Goal: Task Accomplishment & Management: Complete application form

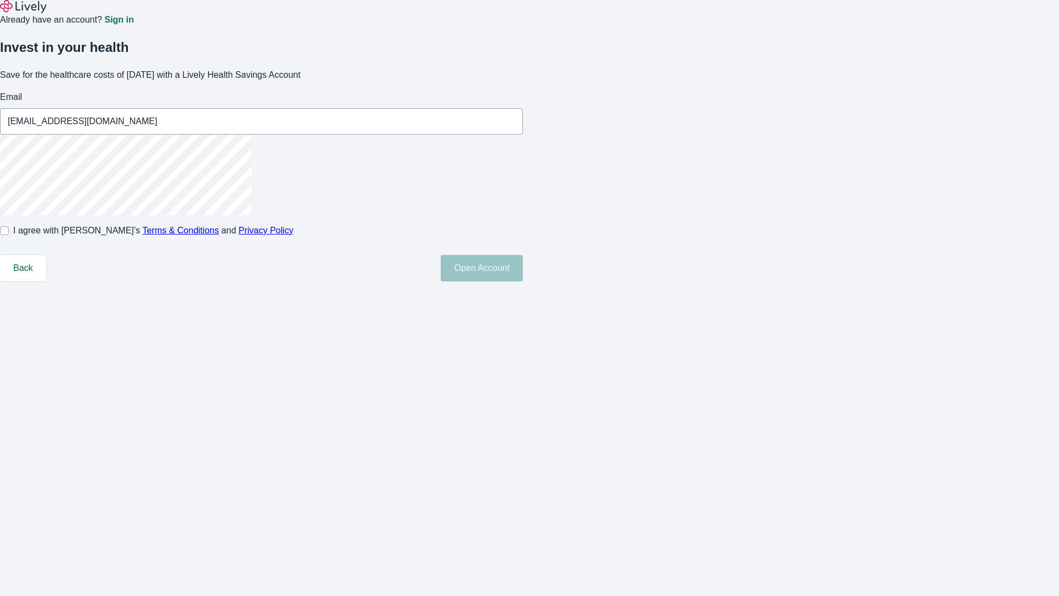
click at [9, 235] on input "I agree with Lively’s Terms & Conditions and Privacy Policy" at bounding box center [4, 230] width 9 height 9
checkbox input "true"
click at [523, 281] on button "Open Account" at bounding box center [482, 268] width 82 height 26
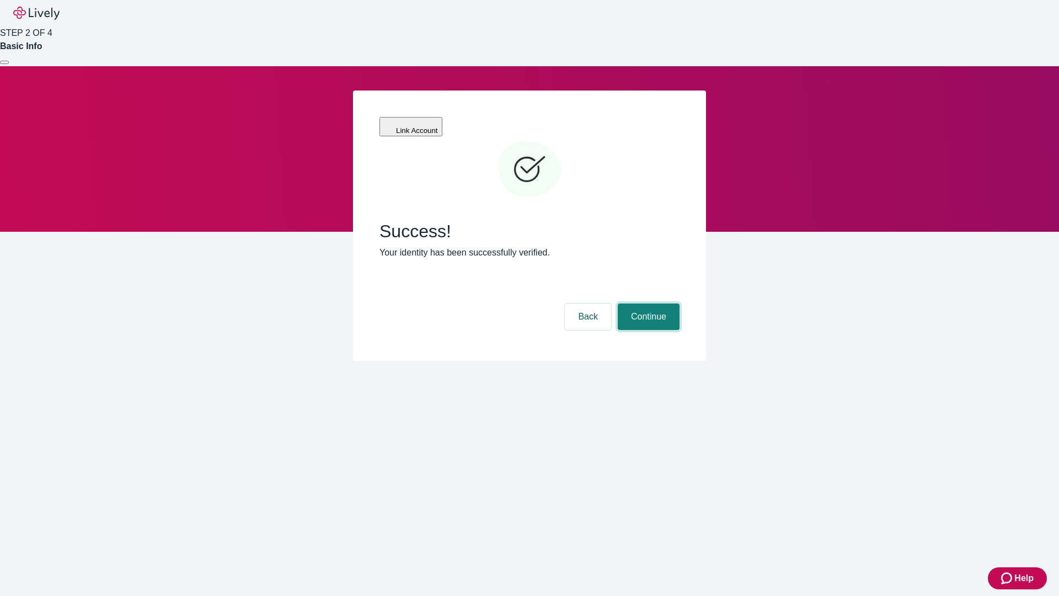
click at [647, 303] on button "Continue" at bounding box center [649, 316] width 62 height 26
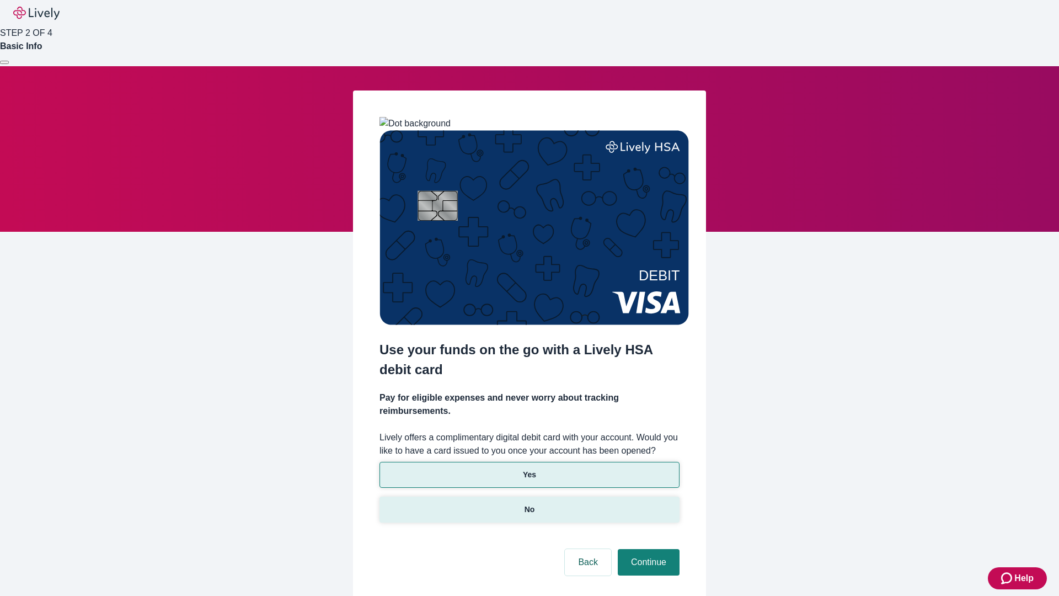
click at [529, 504] on p "No" at bounding box center [530, 510] width 10 height 12
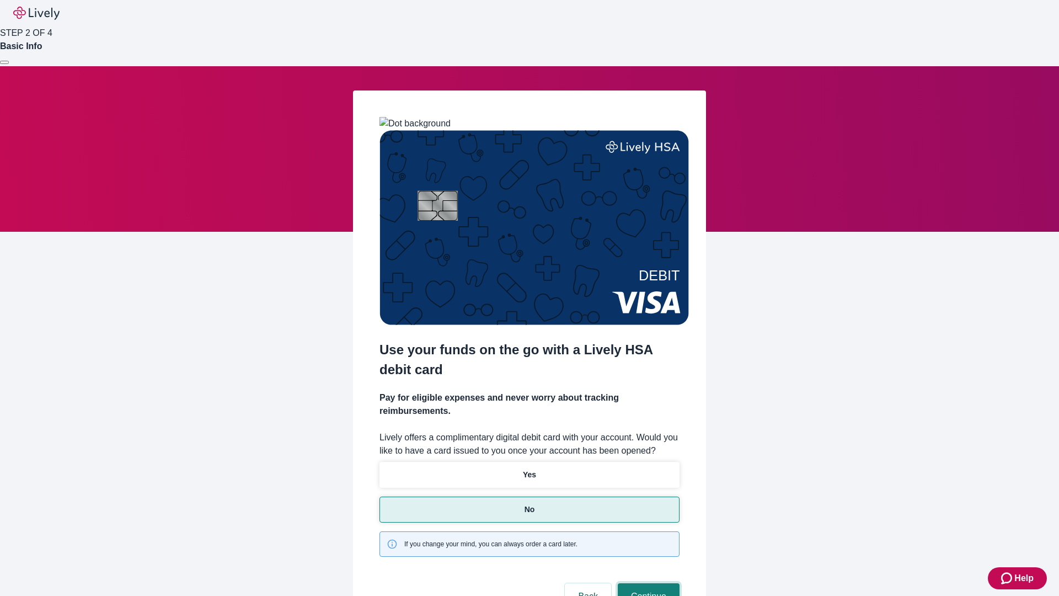
click at [647, 583] on button "Continue" at bounding box center [649, 596] width 62 height 26
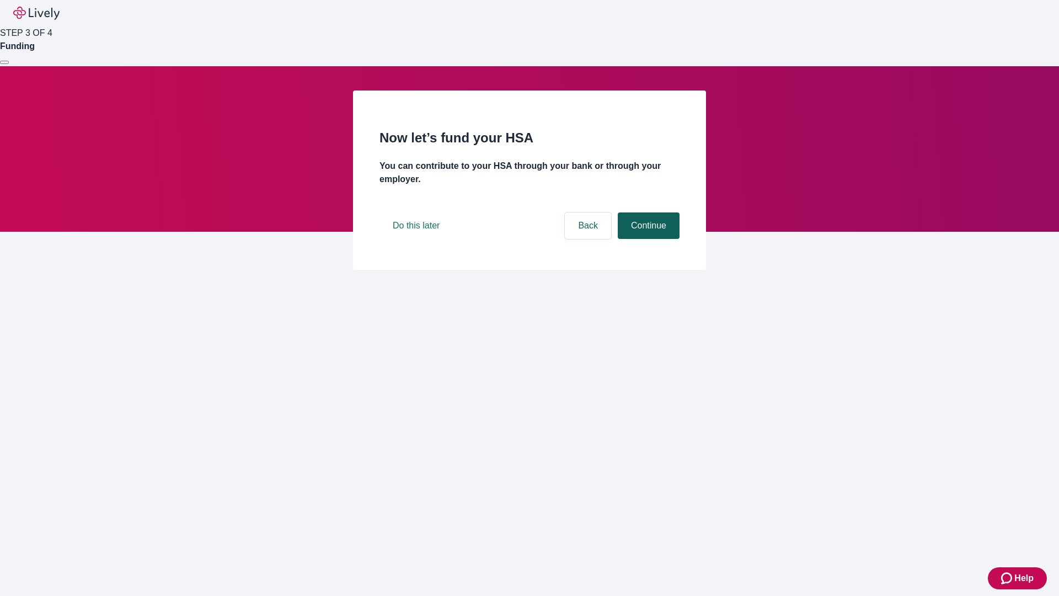
click at [647, 239] on button "Continue" at bounding box center [649, 225] width 62 height 26
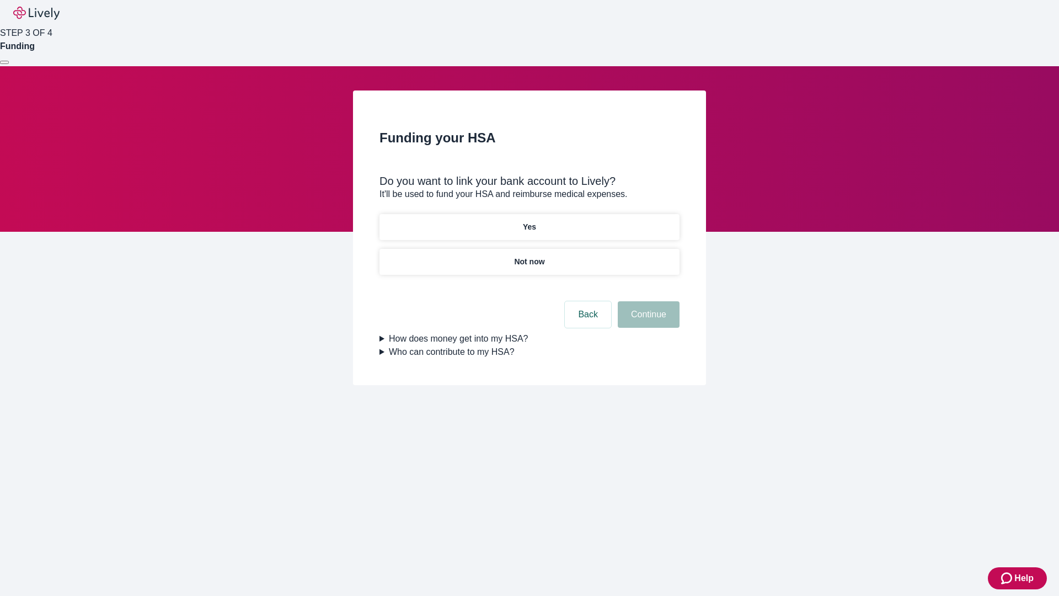
click at [529, 221] on p "Yes" at bounding box center [529, 227] width 13 height 12
click at [647, 301] on button "Continue" at bounding box center [649, 314] width 62 height 26
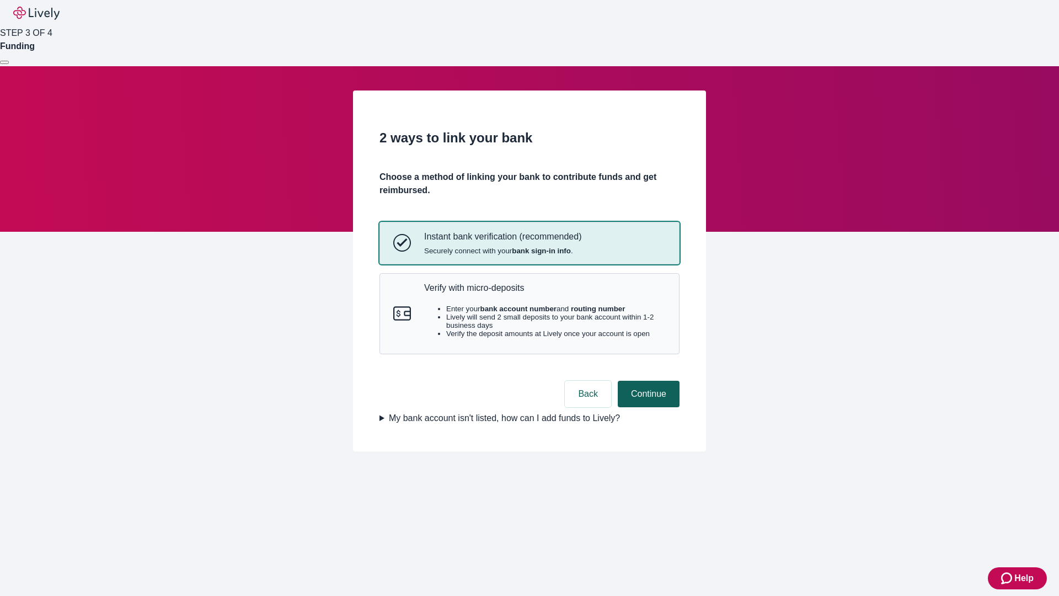
click at [544, 293] on p "Verify with micro-deposits" at bounding box center [545, 287] width 242 height 10
click at [647, 407] on button "Continue" at bounding box center [649, 394] width 62 height 26
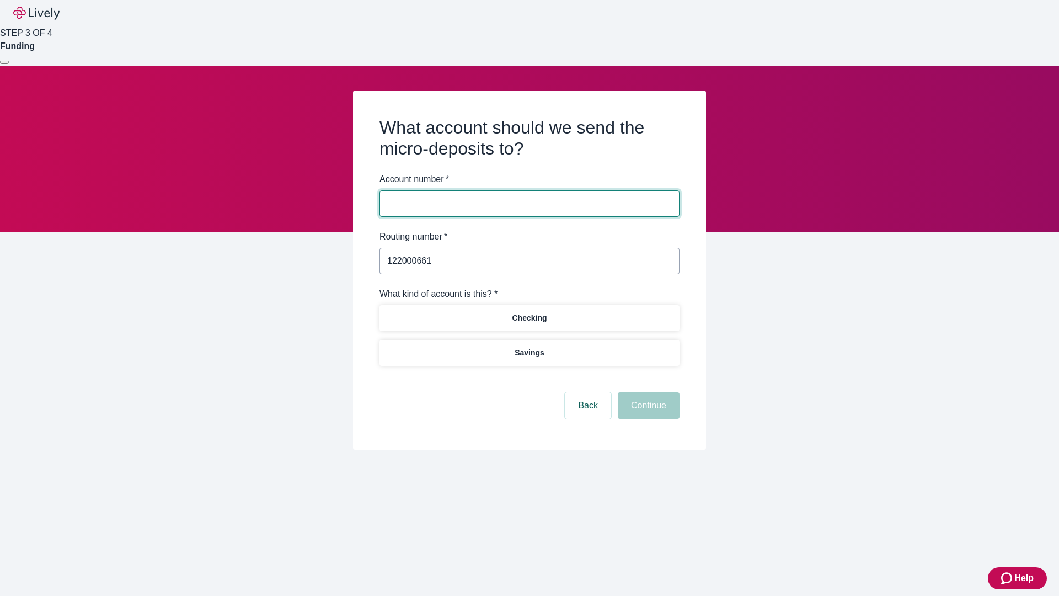
type input "122000661"
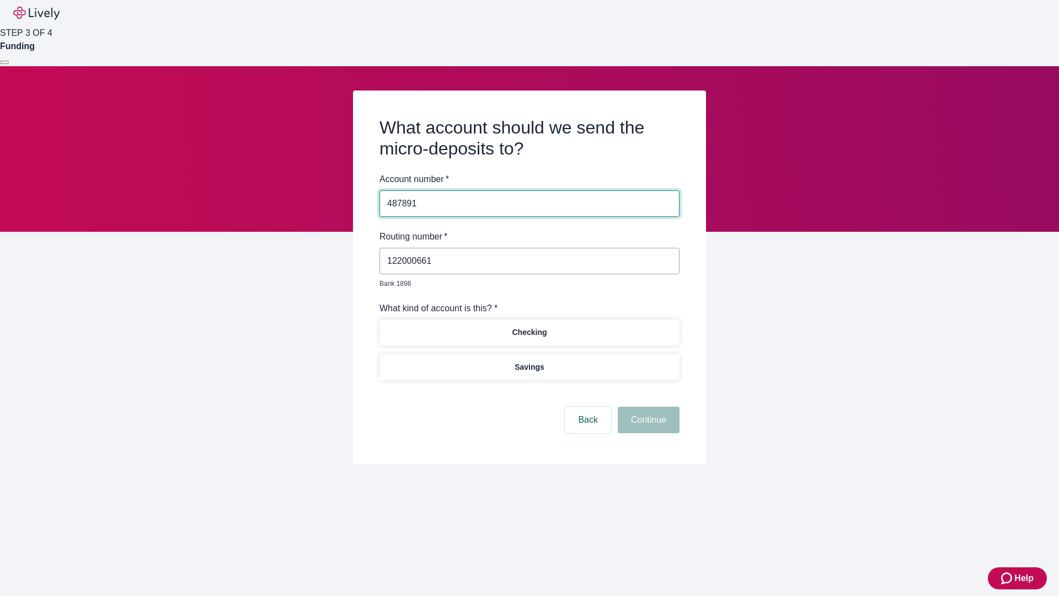
type input "487891"
click at [529, 327] on p "Checking" at bounding box center [529, 333] width 35 height 12
click at [647, 407] on button "Continue" at bounding box center [649, 420] width 62 height 26
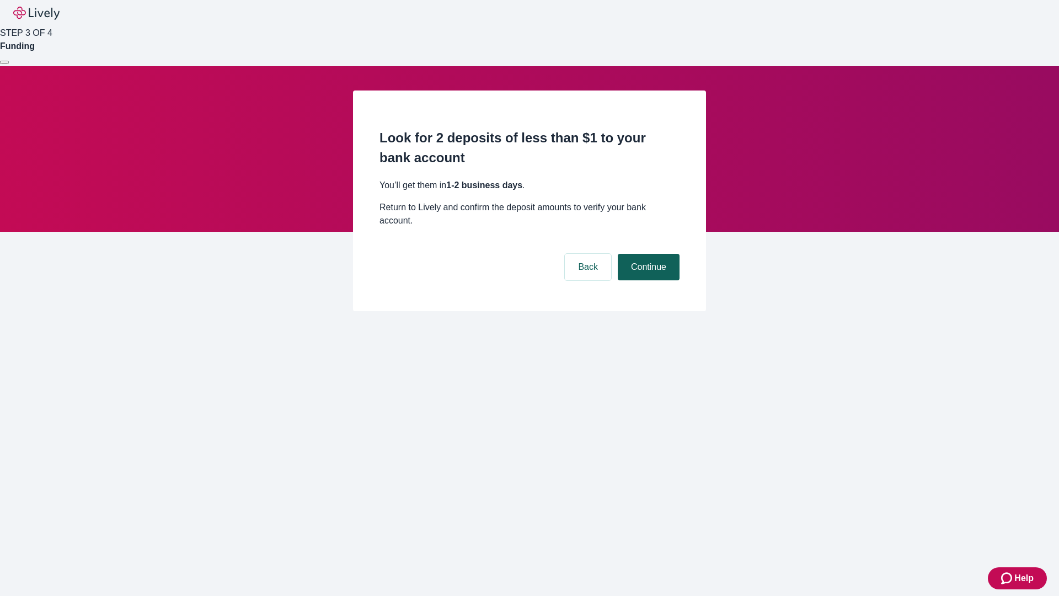
click at [647, 254] on button "Continue" at bounding box center [649, 267] width 62 height 26
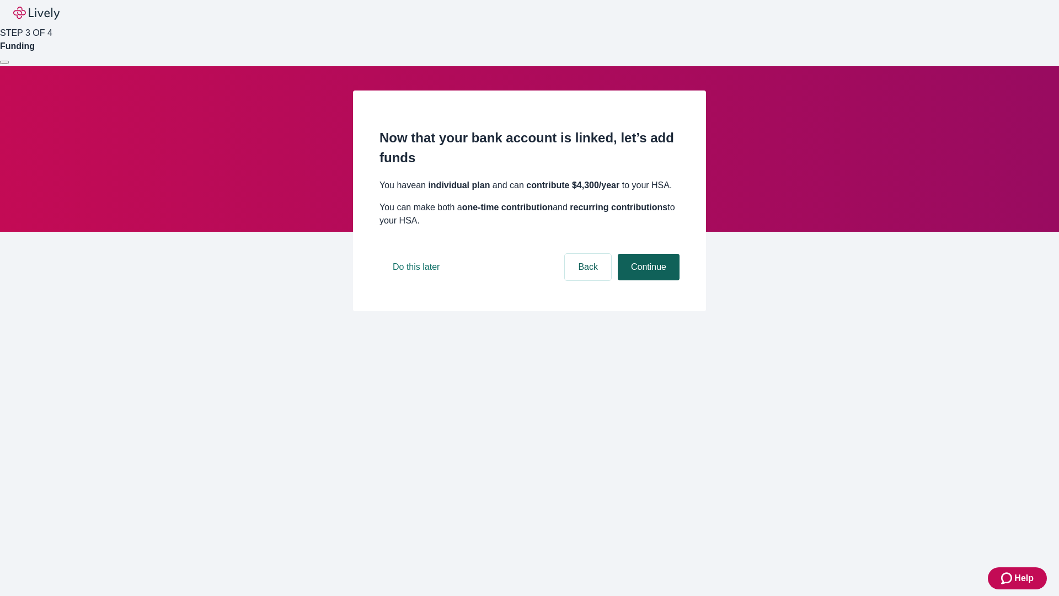
click at [647, 280] on button "Continue" at bounding box center [649, 267] width 62 height 26
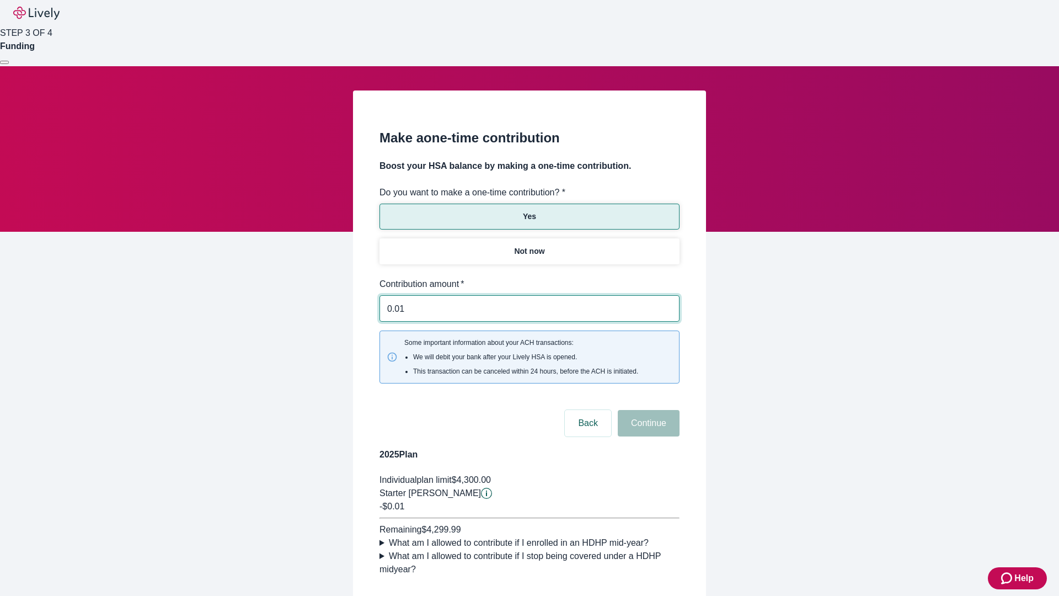
type input "0.01"
click at [647, 410] on button "Continue" at bounding box center [649, 423] width 62 height 26
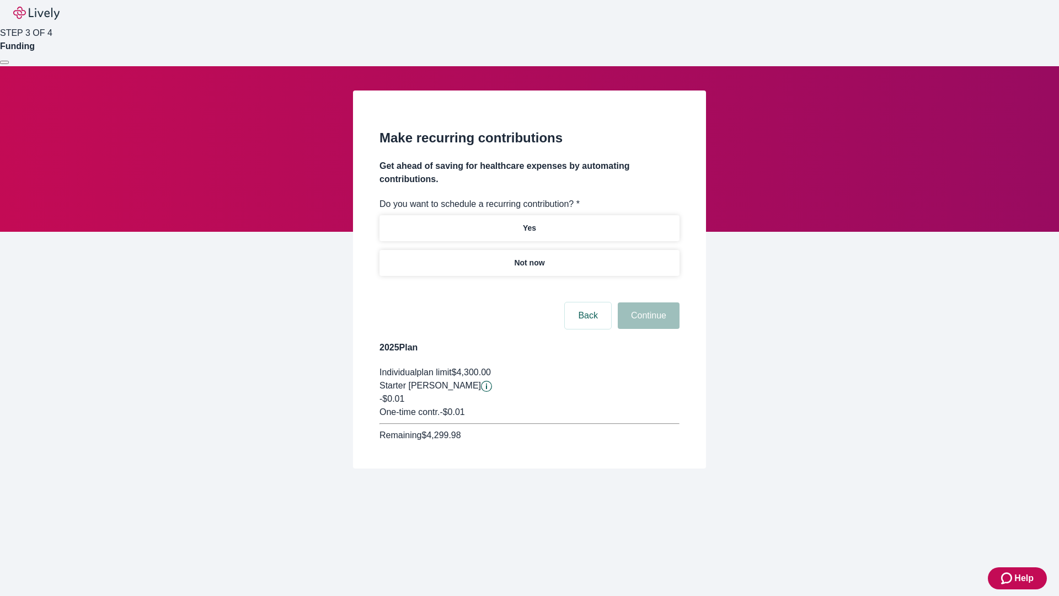
click at [529, 257] on p "Not now" at bounding box center [529, 263] width 30 height 12
click at [647, 302] on button "Continue" at bounding box center [649, 315] width 62 height 26
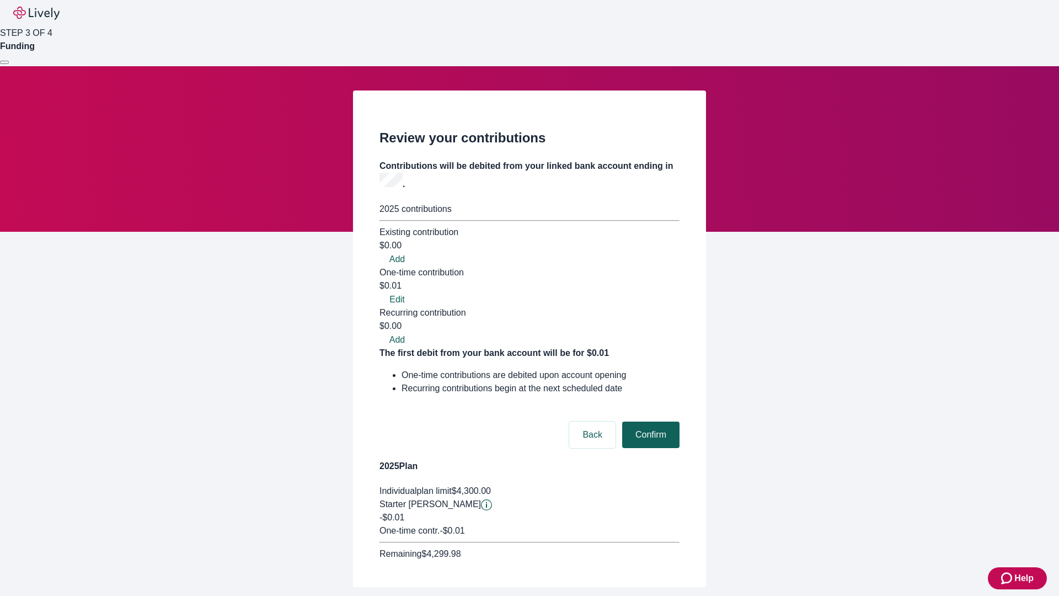
click at [649, 421] on button "Confirm" at bounding box center [650, 434] width 57 height 26
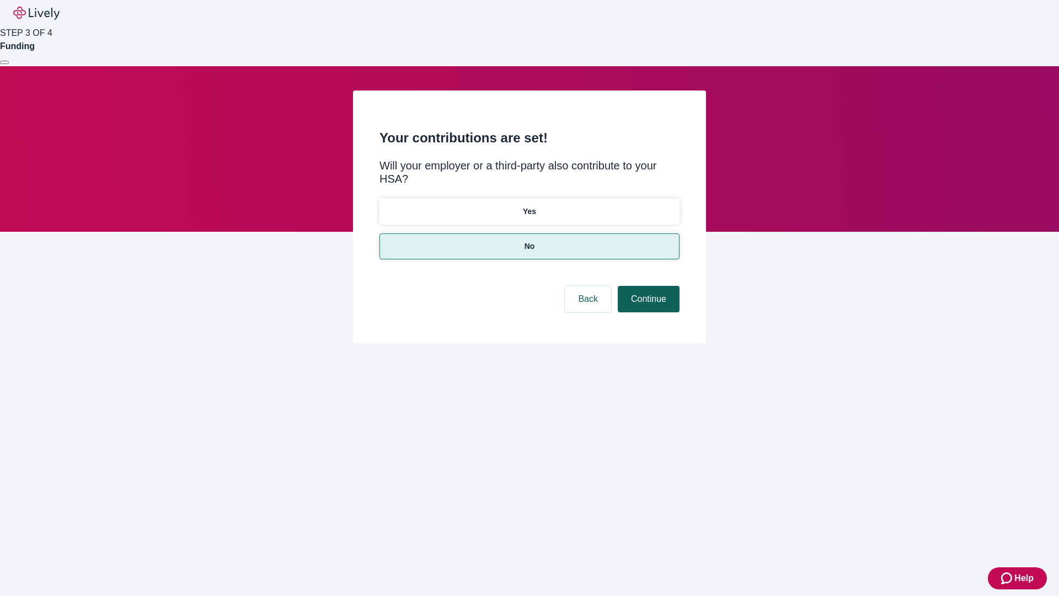
click at [647, 286] on button "Continue" at bounding box center [649, 299] width 62 height 26
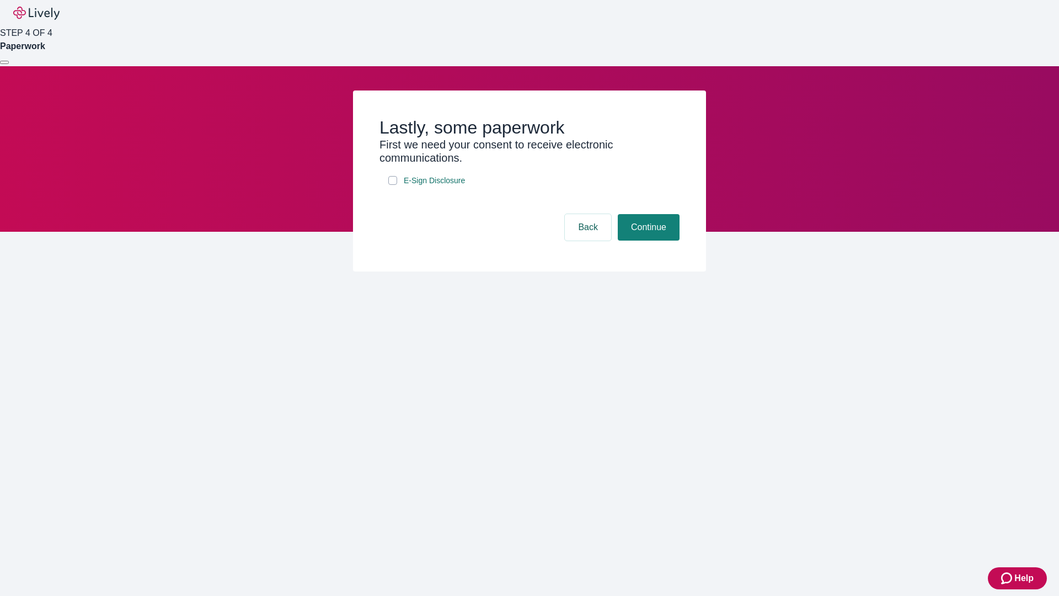
click at [393, 185] on input "E-Sign Disclosure" at bounding box center [392, 180] width 9 height 9
checkbox input "true"
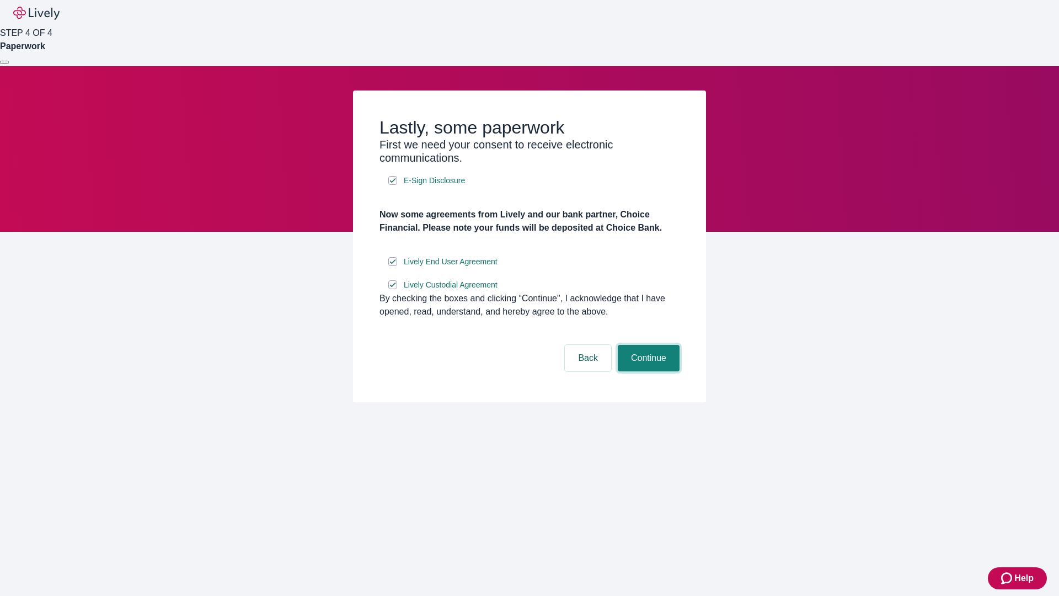
click at [647, 371] on button "Continue" at bounding box center [649, 358] width 62 height 26
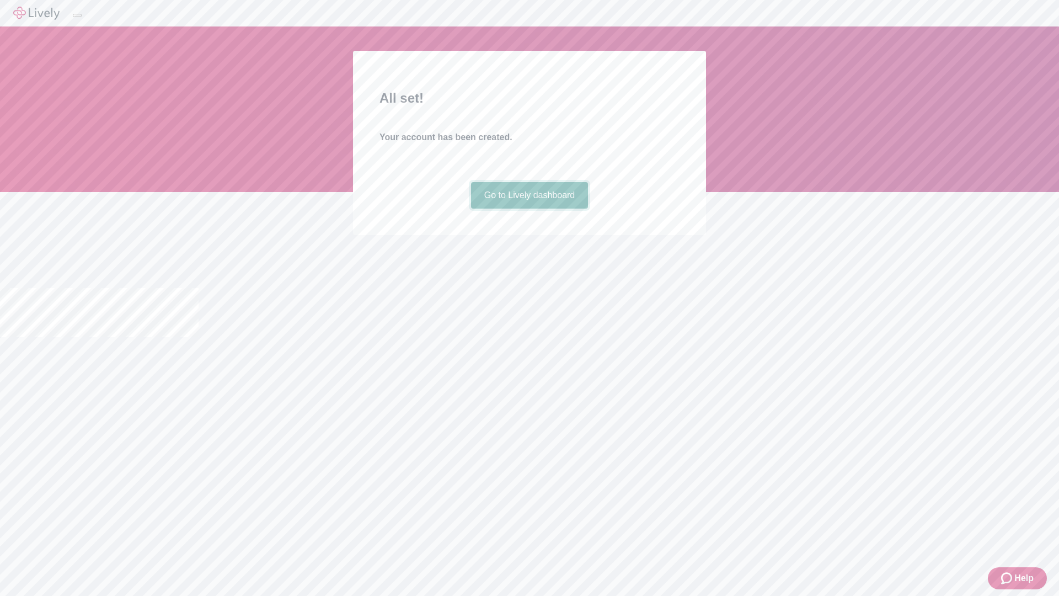
click at [529, 209] on link "Go to Lively dashboard" at bounding box center [529, 195] width 117 height 26
